Goal: Information Seeking & Learning: Learn about a topic

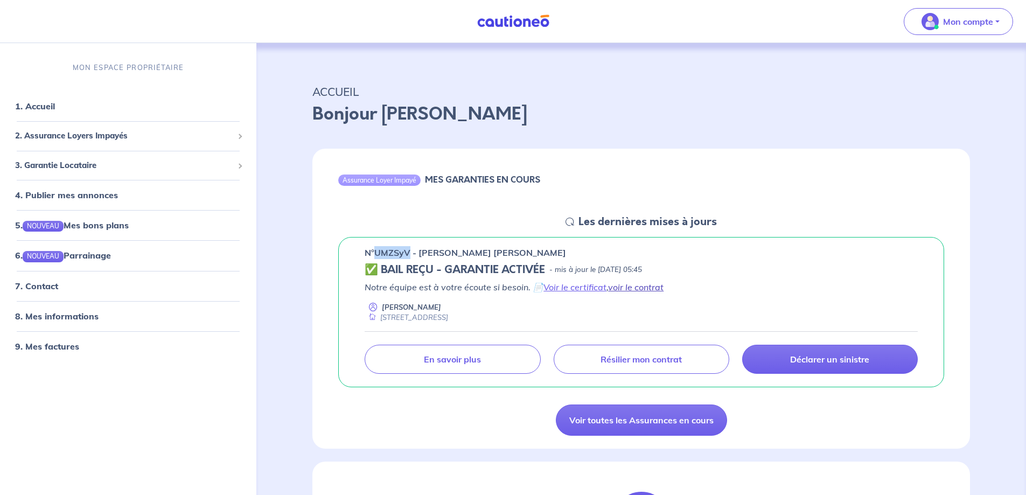
click at [637, 291] on link "voir le contrat" at bounding box center [635, 287] width 55 height 11
click at [230, 164] on span "3. Garantie Locataire" at bounding box center [124, 165] width 218 height 12
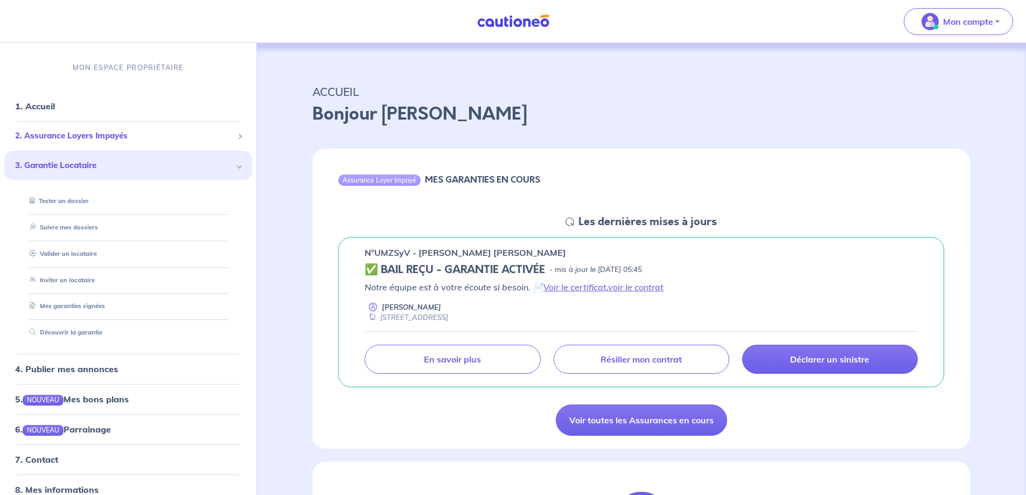
click at [234, 137] on div "2. Assurance Loyers Impayés" at bounding box center [128, 135] width 248 height 21
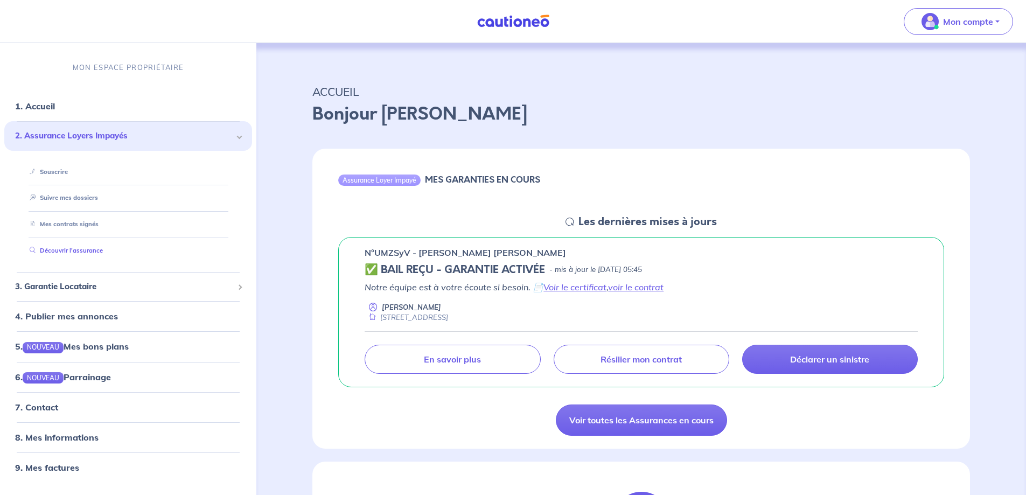
click at [101, 254] on link "Découvrir l'assurance" at bounding box center [64, 251] width 78 height 8
click at [562, 288] on link "Voir le certificat" at bounding box center [574, 287] width 63 height 11
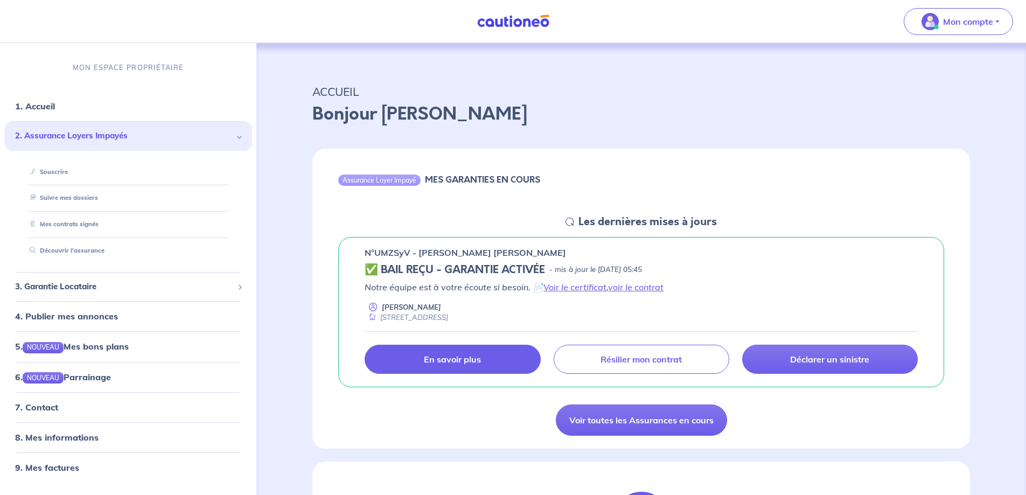
click at [471, 363] on p "En savoir plus" at bounding box center [452, 359] width 57 height 11
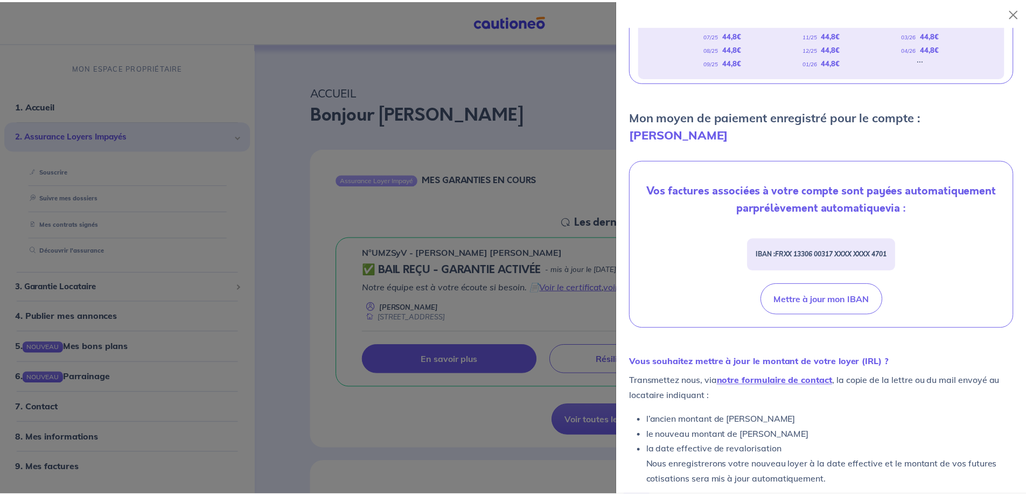
scroll to position [277, 0]
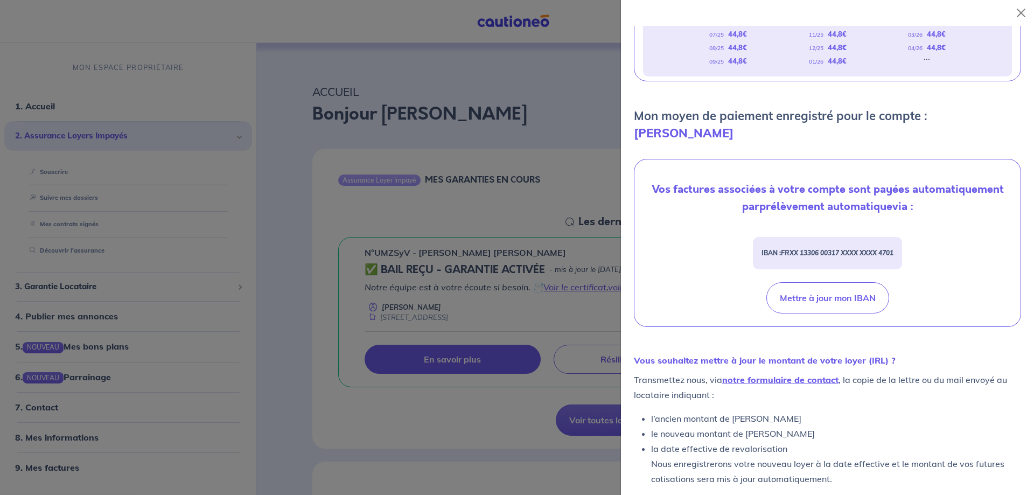
click at [574, 166] on div at bounding box center [517, 247] width 1034 height 495
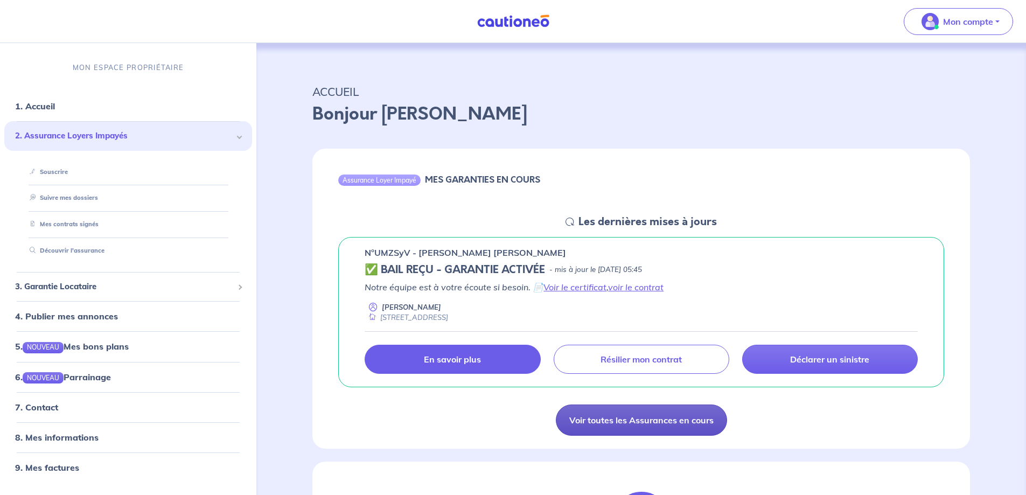
click at [606, 420] on link "Voir toutes les Assurances en cours" at bounding box center [641, 419] width 171 height 31
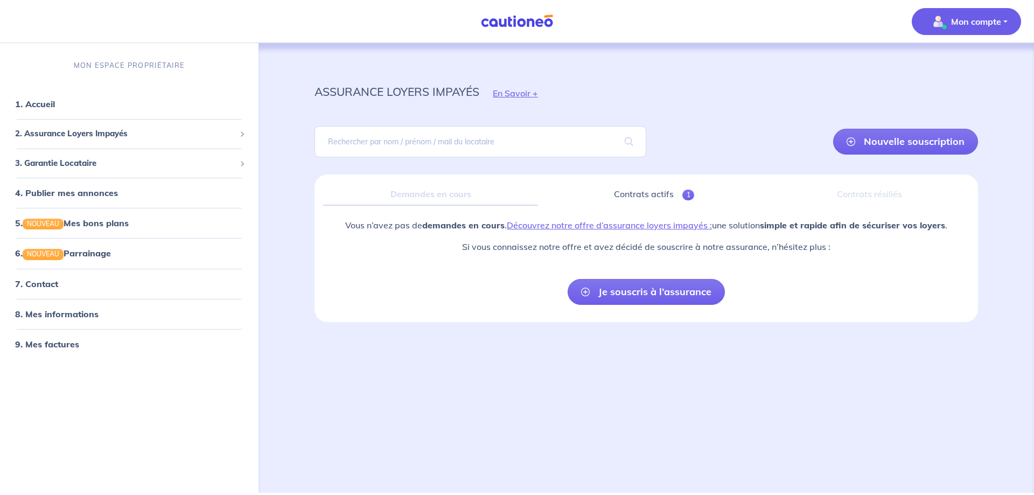
click at [977, 27] on p "Mon compte" at bounding box center [976, 21] width 50 height 13
click at [161, 134] on span "2. Assurance Loyers Impayés" at bounding box center [125, 134] width 220 height 12
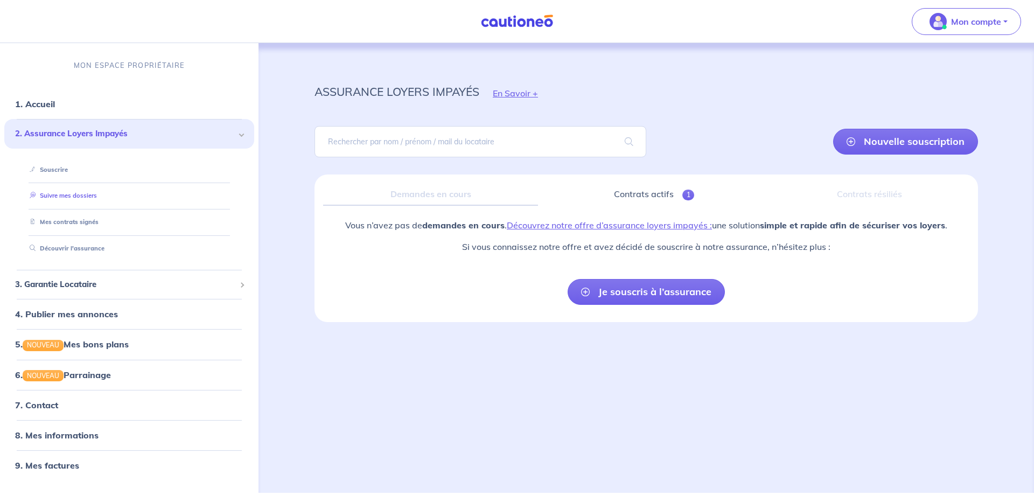
click at [78, 199] on link "Suivre mes dossiers" at bounding box center [61, 196] width 72 height 8
click at [691, 192] on span "1" at bounding box center [688, 195] width 12 height 11
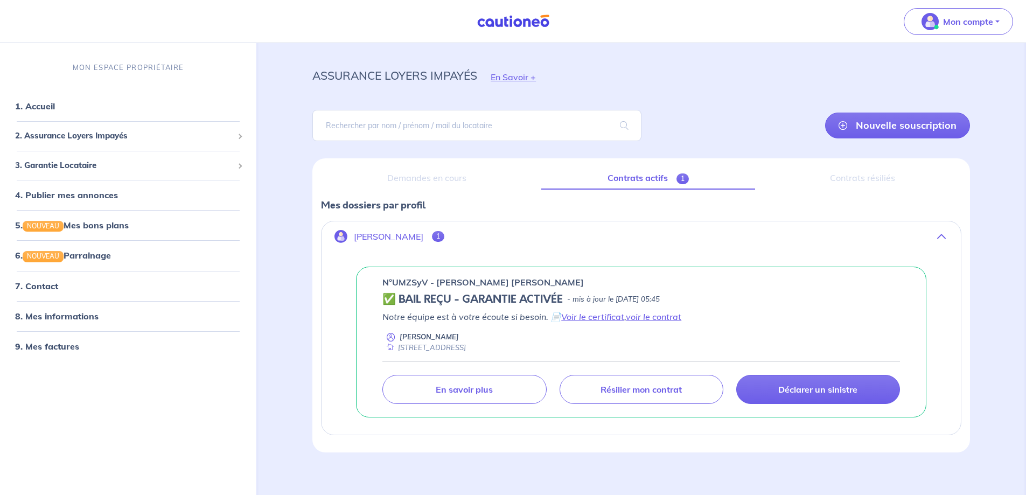
scroll to position [25, 0]
